Goal: Task Accomplishment & Management: Use online tool/utility

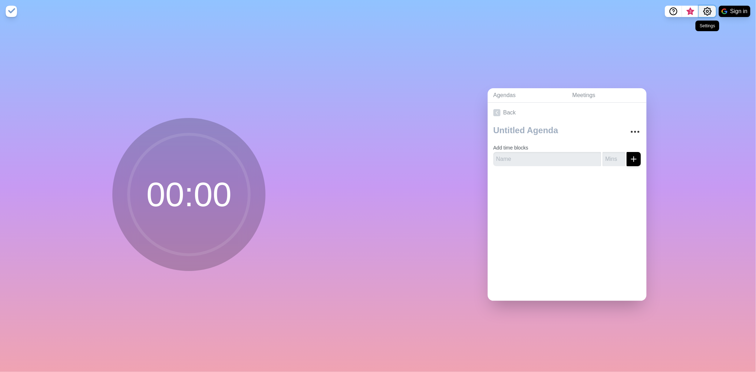
click at [706, 11] on circle "Settings" at bounding box center [707, 11] width 2 height 2
click at [690, 24] on p "Preferences" at bounding box center [684, 27] width 30 height 9
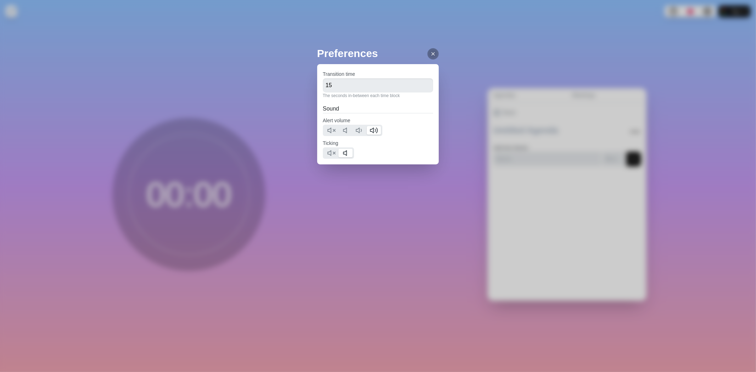
click at [430, 54] on icon at bounding box center [433, 54] width 6 height 6
